Goal: Task Accomplishment & Management: Manage account settings

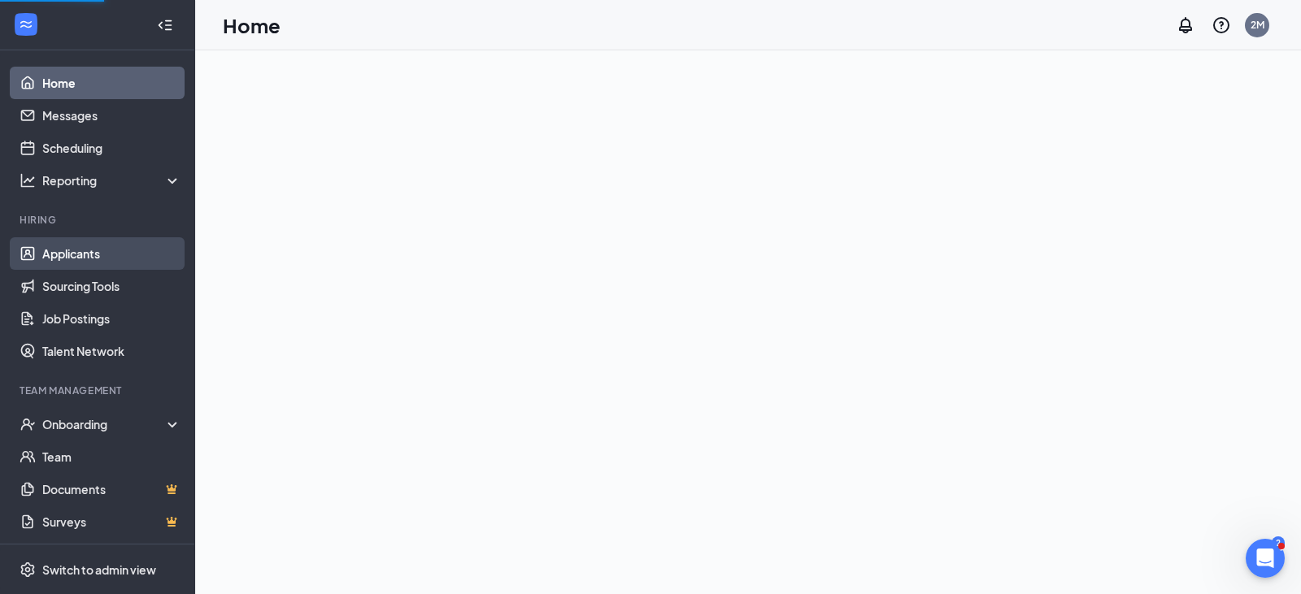
click at [124, 253] on link "Applicants" at bounding box center [111, 253] width 139 height 33
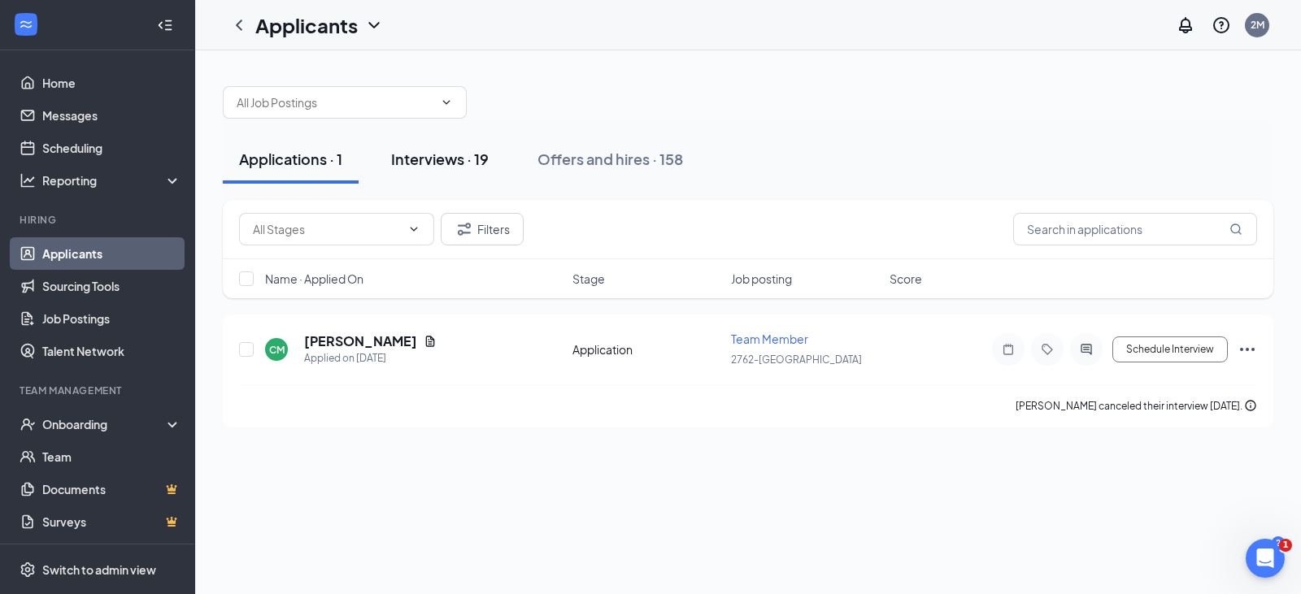
click at [488, 166] on div "Interviews · 19" at bounding box center [440, 159] width 98 height 20
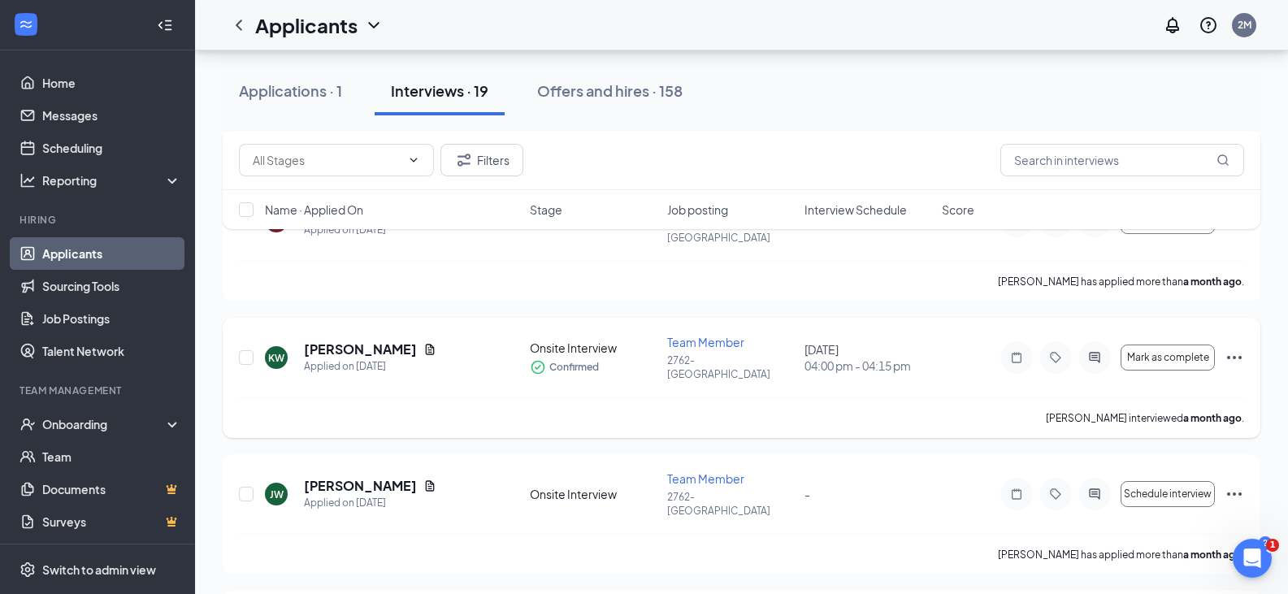
scroll to position [2092, 0]
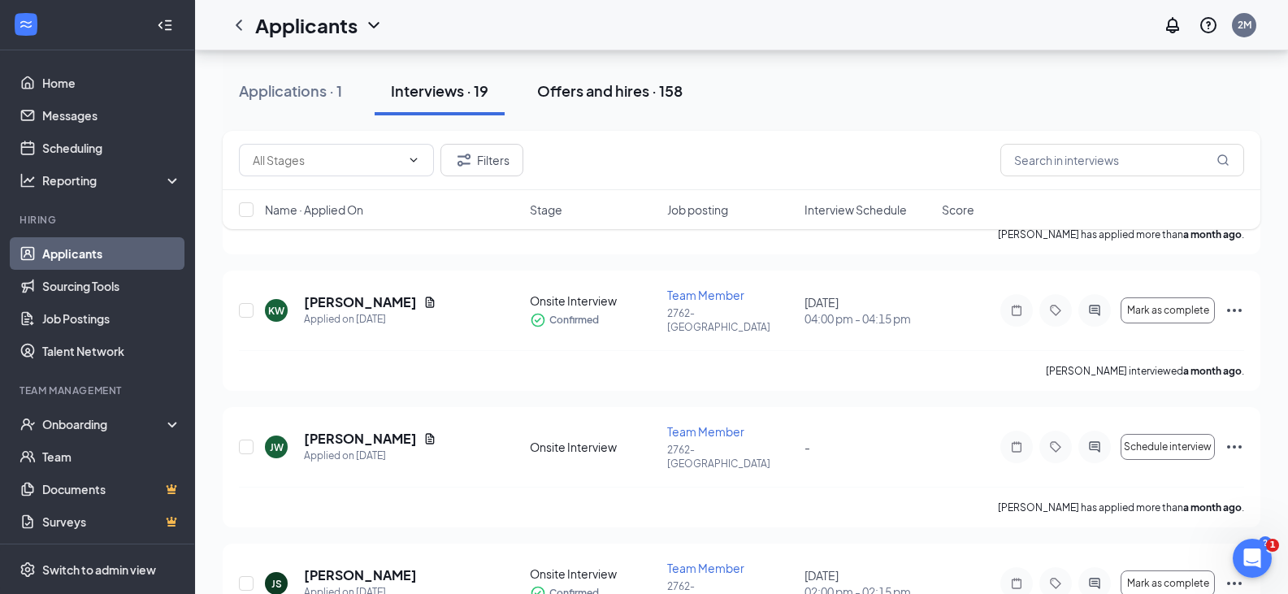
click at [610, 96] on div "Offers and hires · 158" at bounding box center [609, 90] width 145 height 20
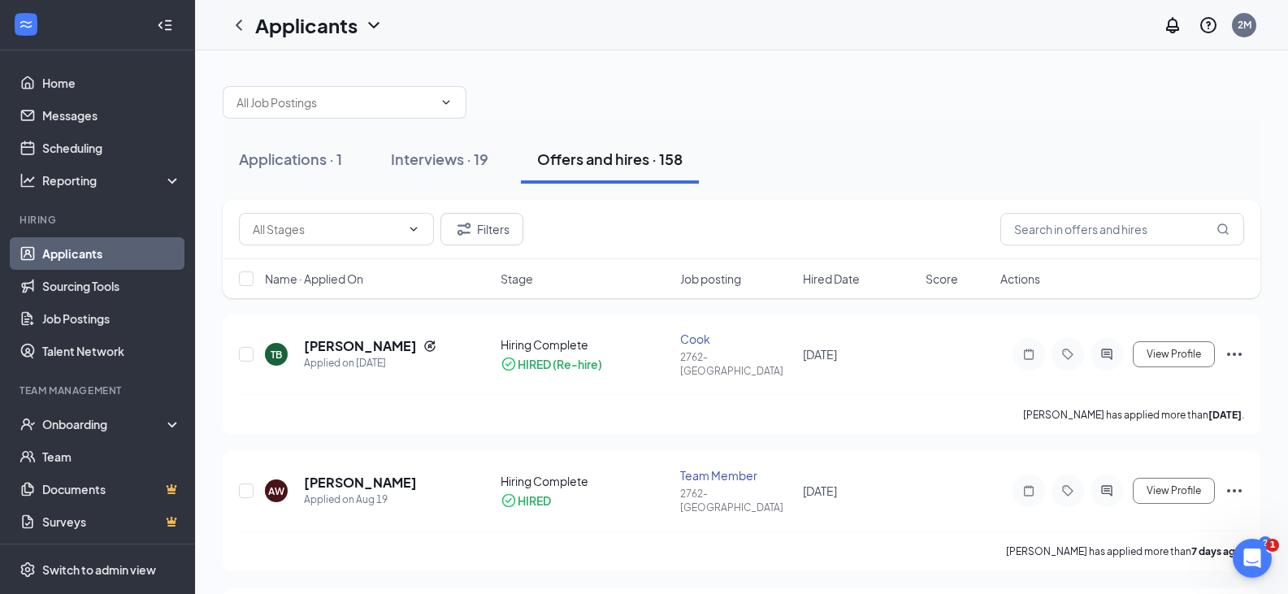
click at [345, 289] on div "Name · Applied On Stage Job posting Hired Date Score Actions" at bounding box center [742, 278] width 1038 height 39
click at [284, 276] on span "Name · Applied On" at bounding box center [314, 279] width 98 height 16
click at [290, 289] on div "Name · Applied On Stage Job posting Hired Date Score Actions" at bounding box center [742, 278] width 1038 height 39
click at [290, 284] on span "Name · Applied On" at bounding box center [314, 279] width 98 height 16
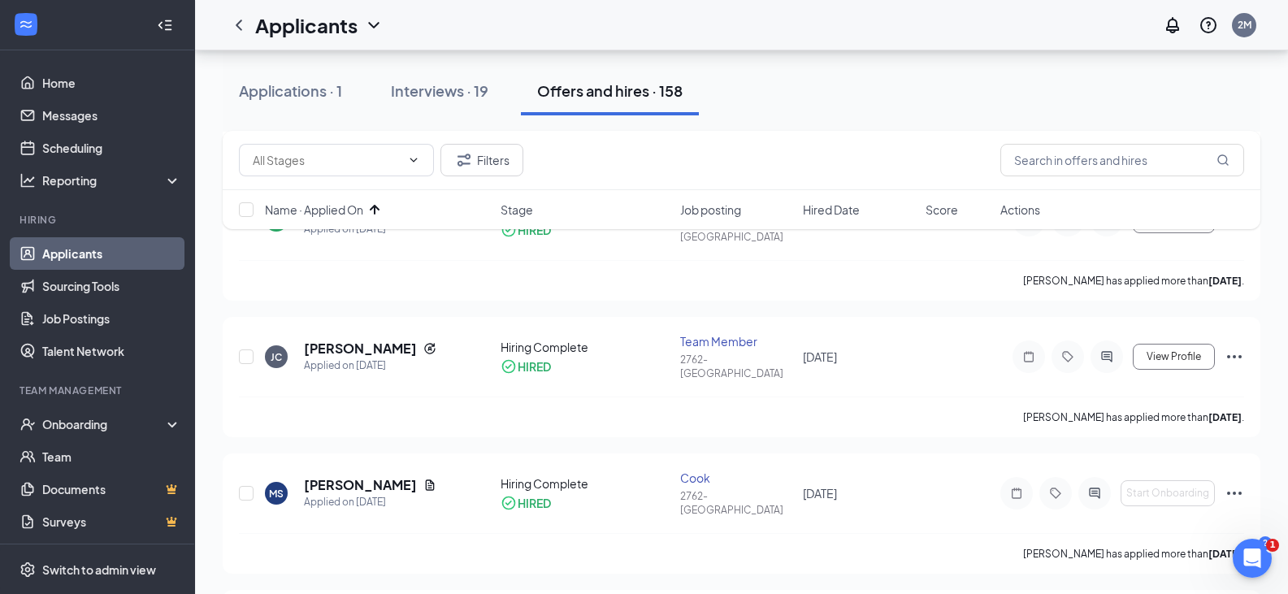
scroll to position [3894, 0]
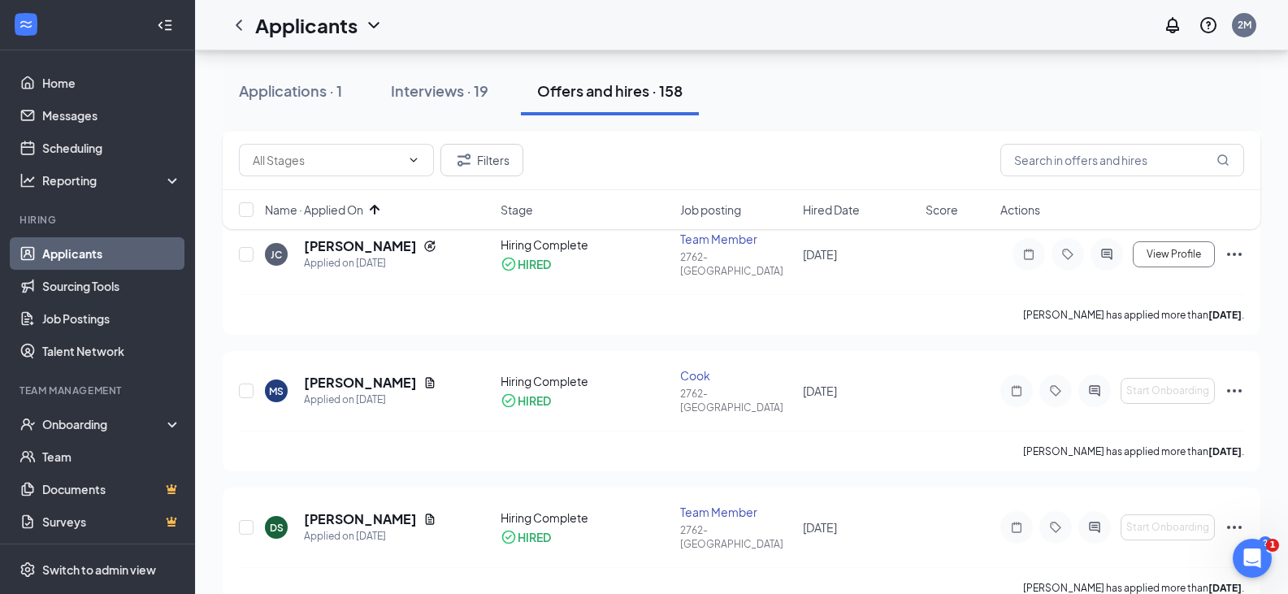
click at [346, 205] on span "Name · Applied On" at bounding box center [314, 210] width 98 height 16
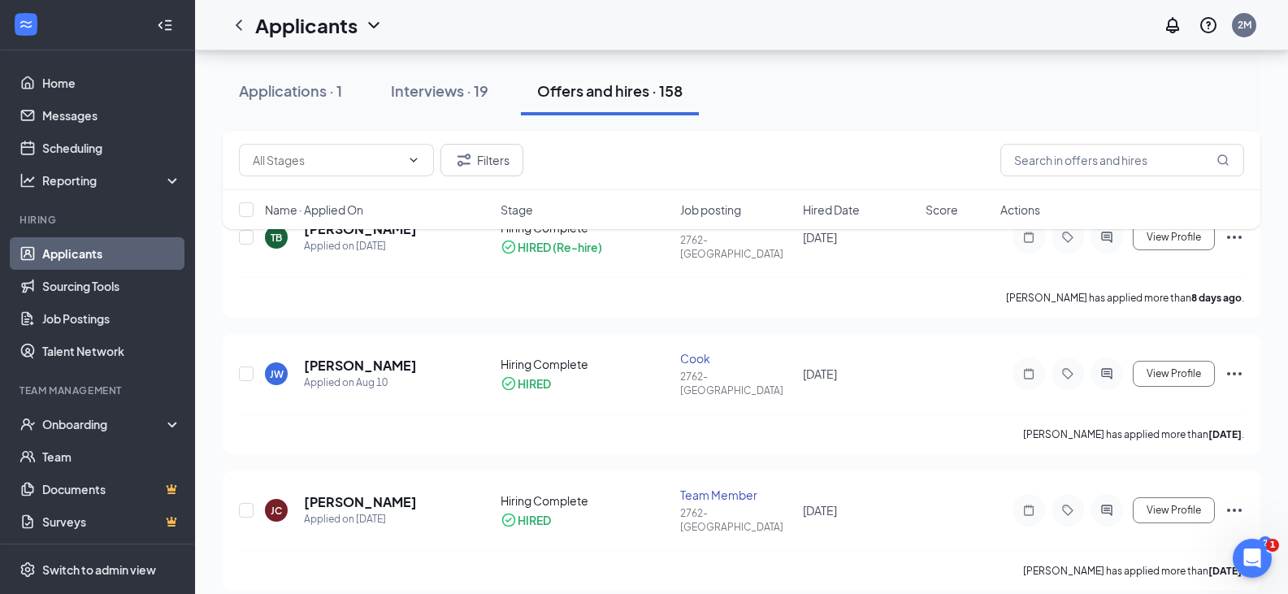
scroll to position [0, 0]
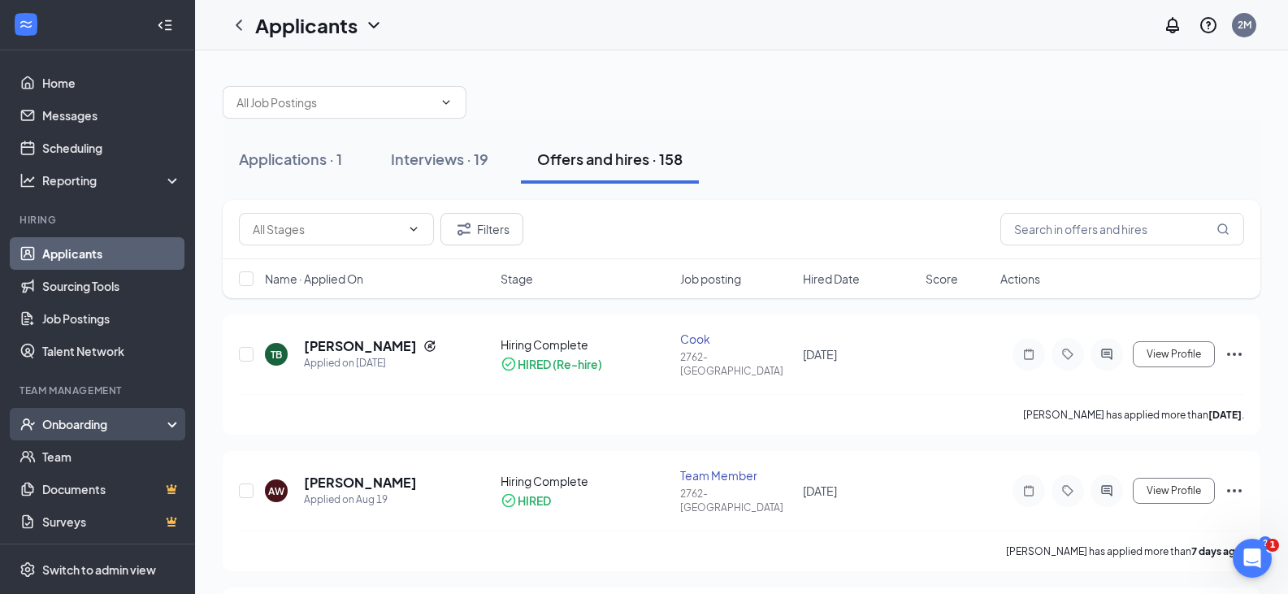
click at [127, 427] on div "Onboarding" at bounding box center [104, 424] width 125 height 16
click at [119, 453] on link "Overview" at bounding box center [111, 457] width 139 height 33
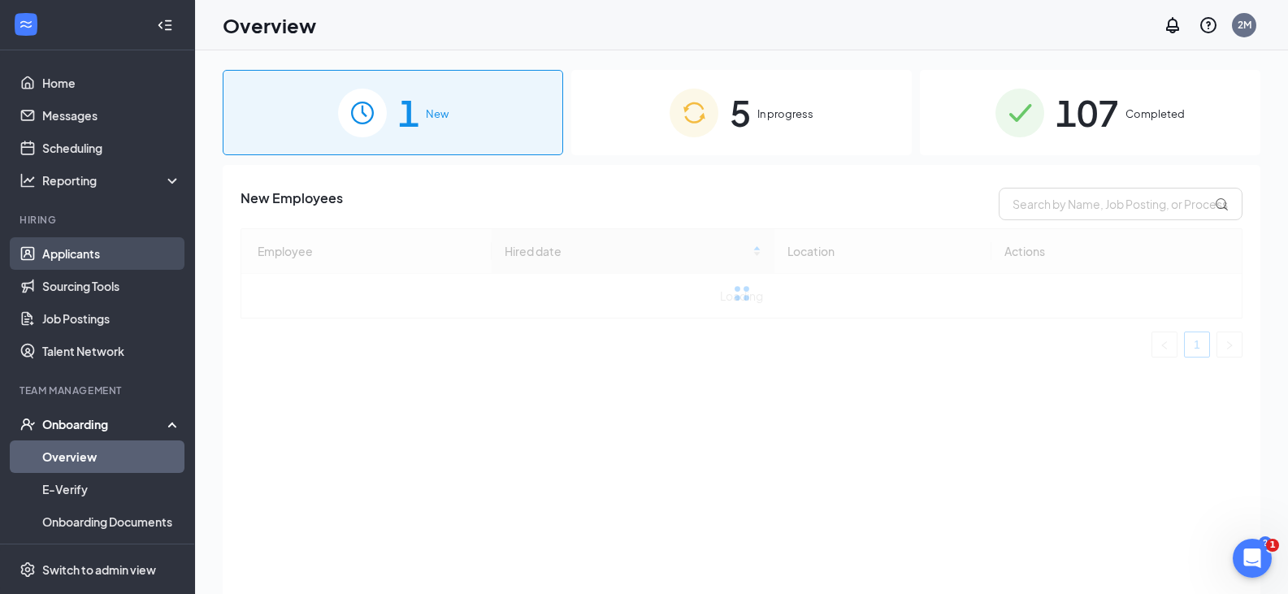
click at [105, 246] on link "Applicants" at bounding box center [111, 253] width 139 height 33
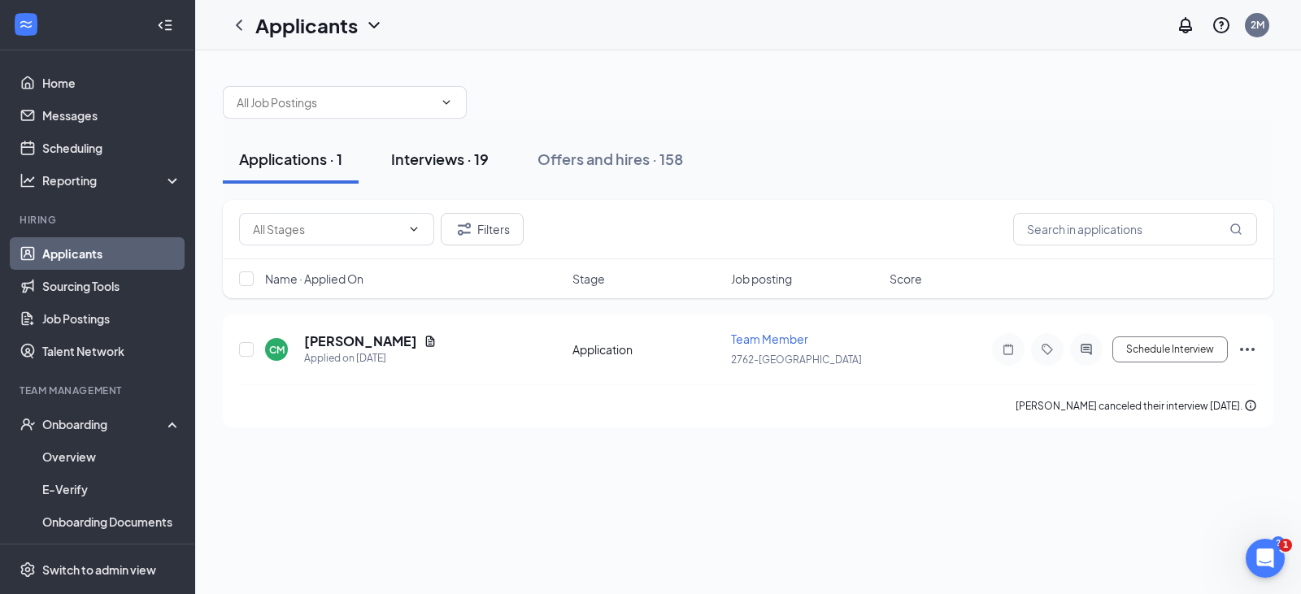
click at [427, 160] on div "Interviews · 19" at bounding box center [440, 159] width 98 height 20
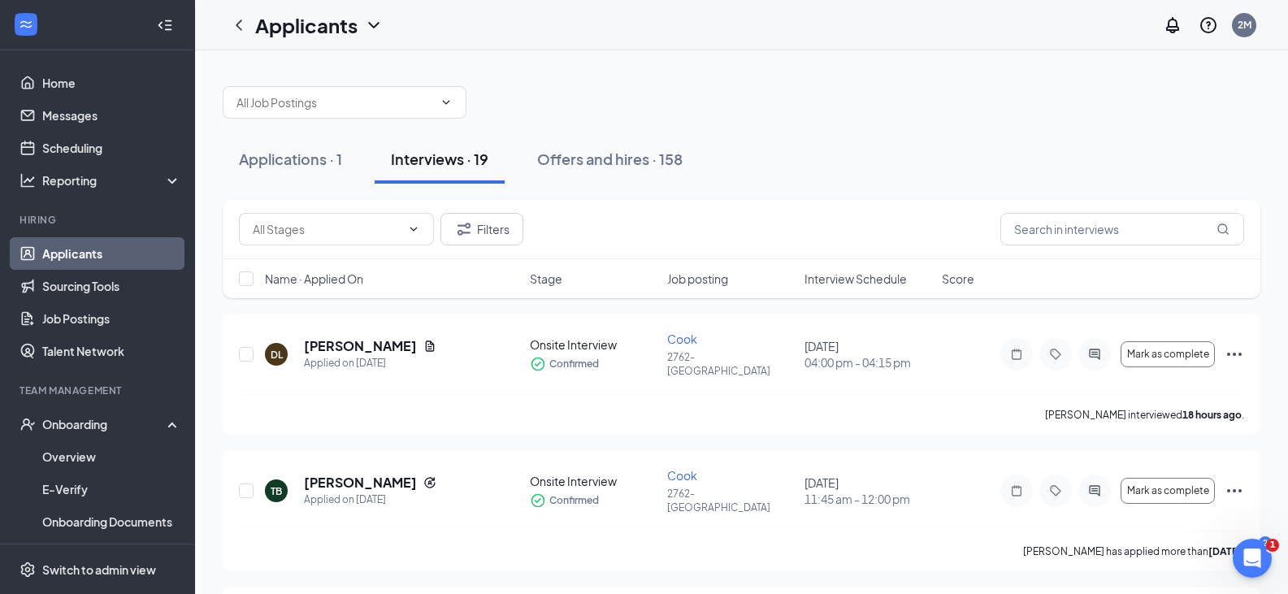
drag, startPoint x: 581, startPoint y: 176, endPoint x: 571, endPoint y: 335, distance: 159.7
click at [584, 176] on button "Offers and hires · 158" at bounding box center [610, 159] width 178 height 49
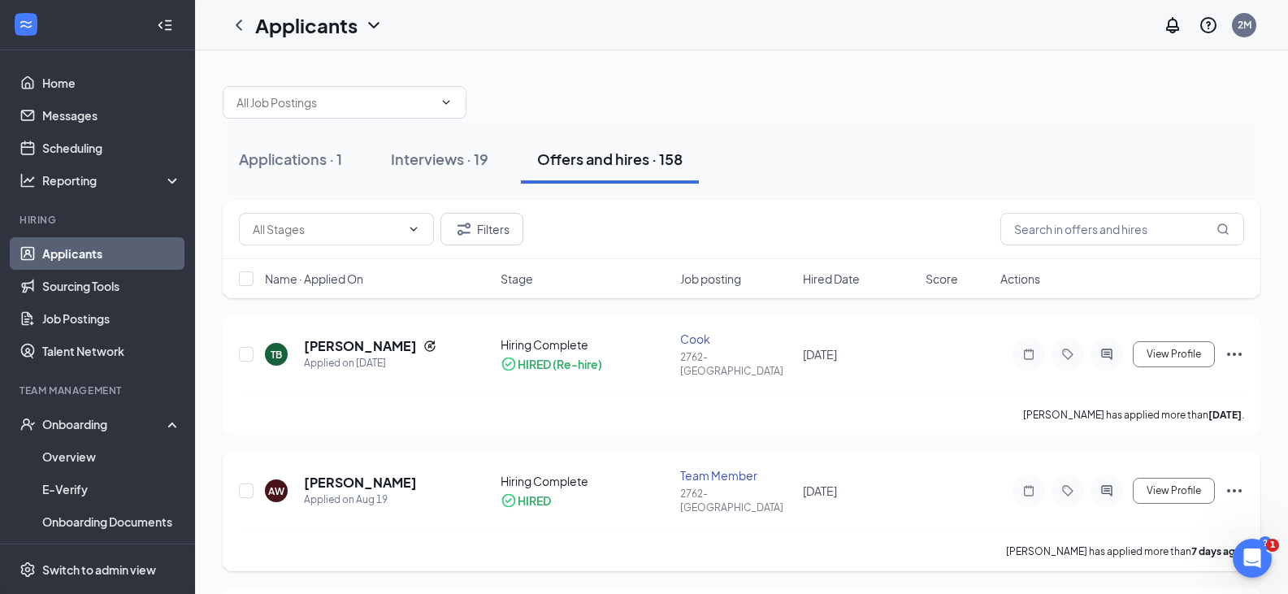
click at [962, 472] on div "AW [PERSON_NAME] Applied on [DATE] Hiring Complete HIRED Team Member 2762-[GEOG…" at bounding box center [741, 498] width 1005 height 63
